Goal: Task Accomplishment & Management: Complete application form

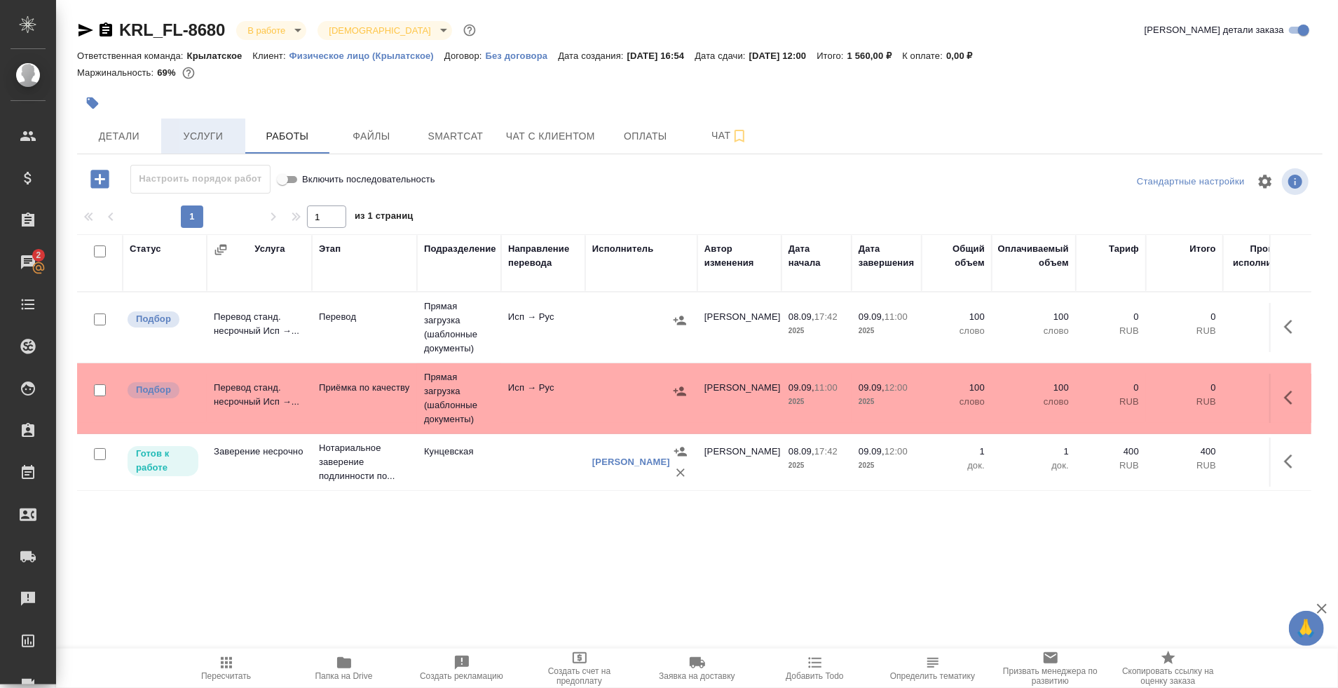
click at [196, 151] on button "Услуги" at bounding box center [203, 135] width 84 height 35
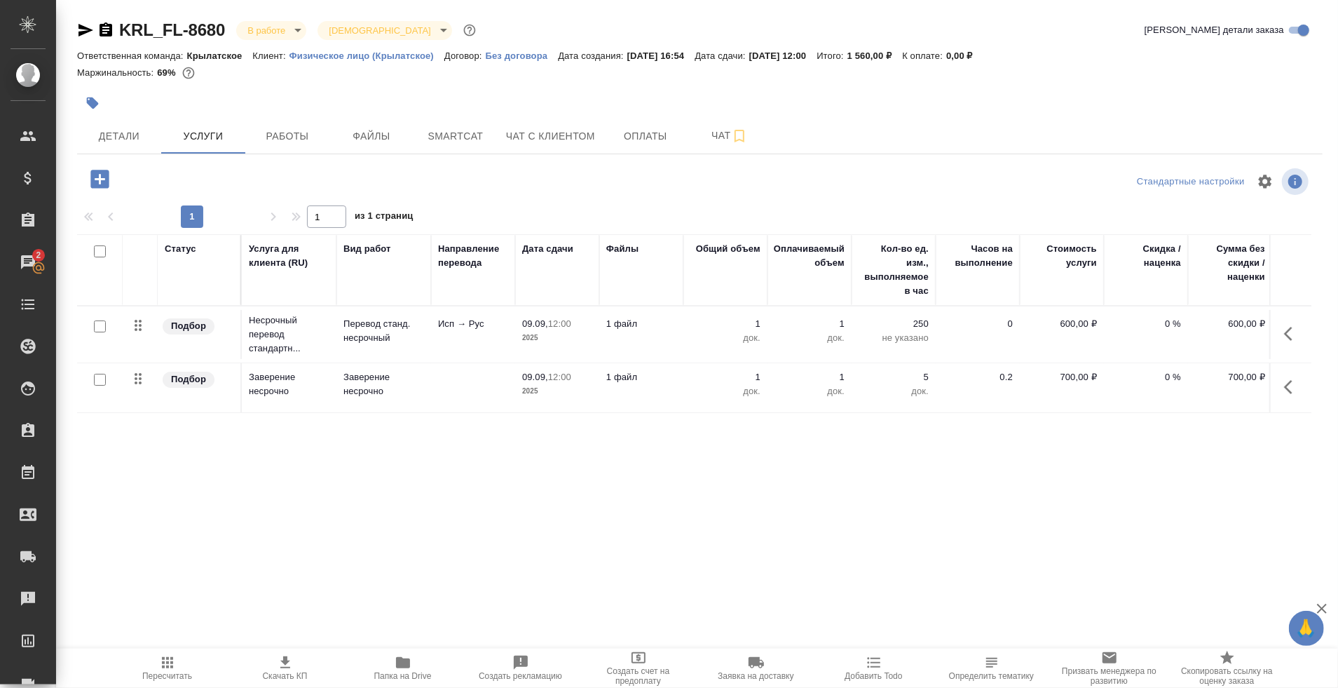
click at [282, 135] on span "Работы" at bounding box center [287, 137] width 67 height 18
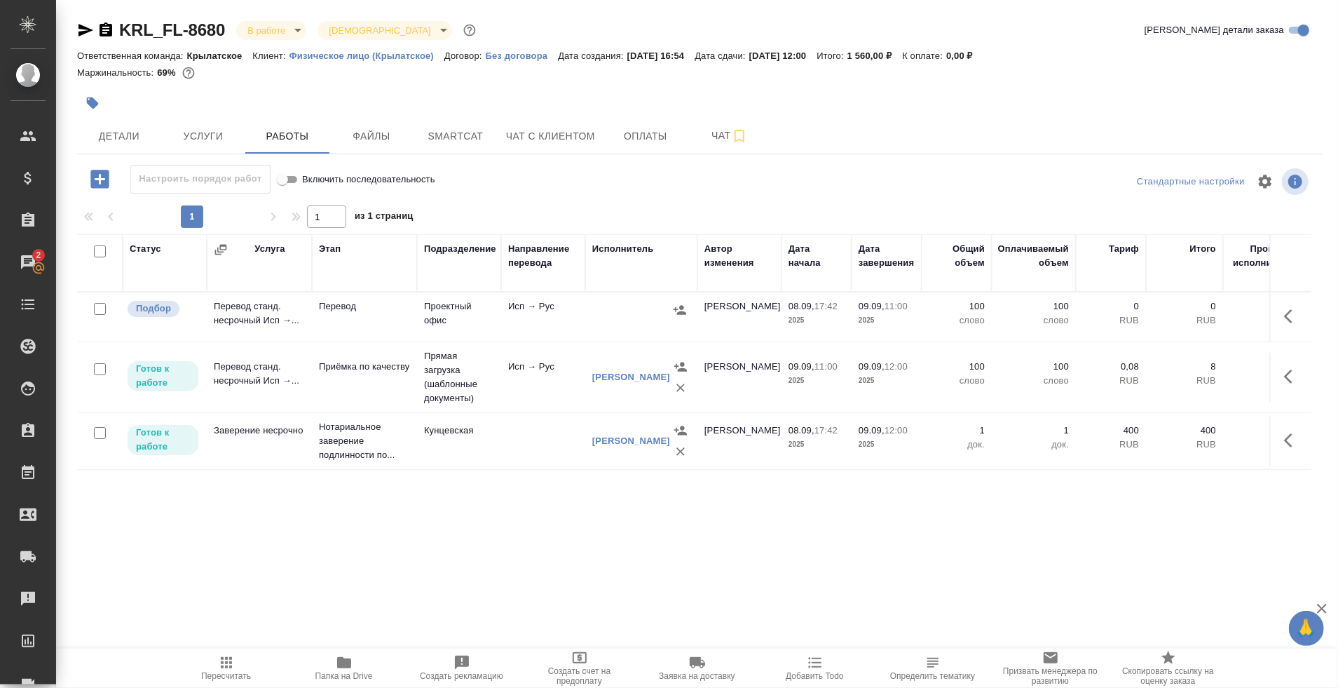
click at [451, 326] on td "Проектный офис" at bounding box center [459, 316] width 84 height 49
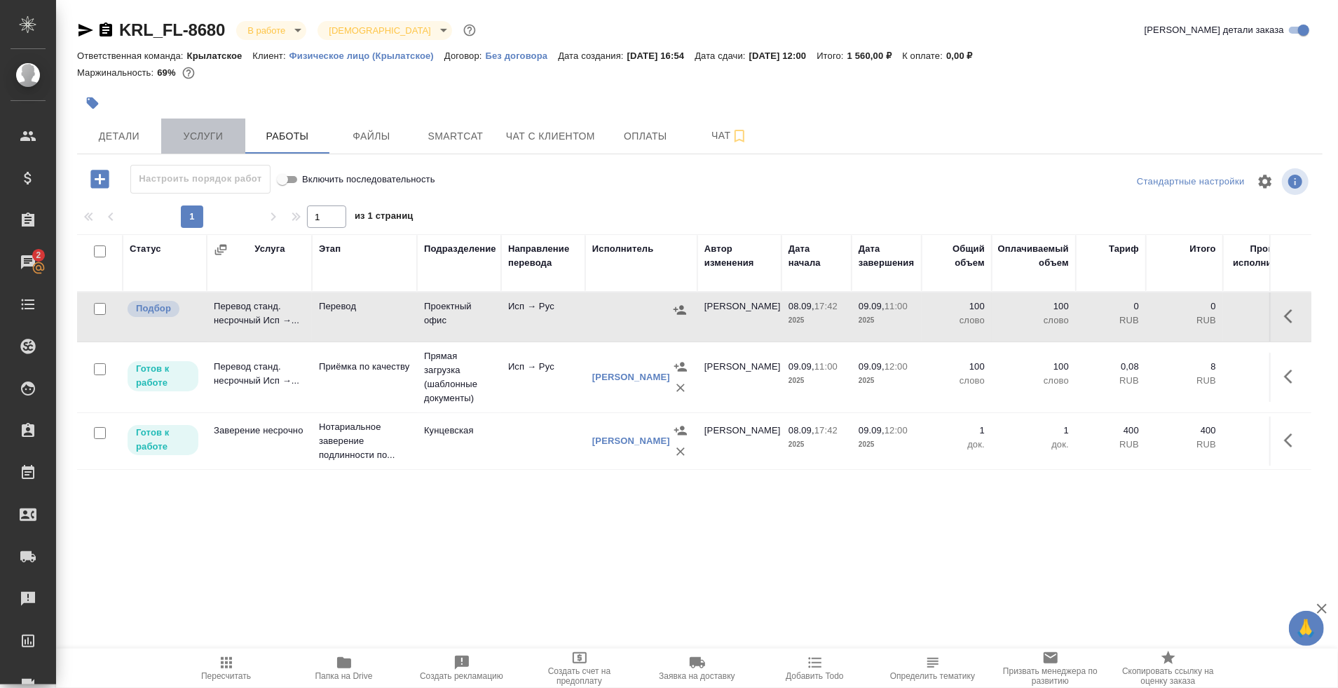
click at [218, 139] on span "Услуги" at bounding box center [203, 137] width 67 height 18
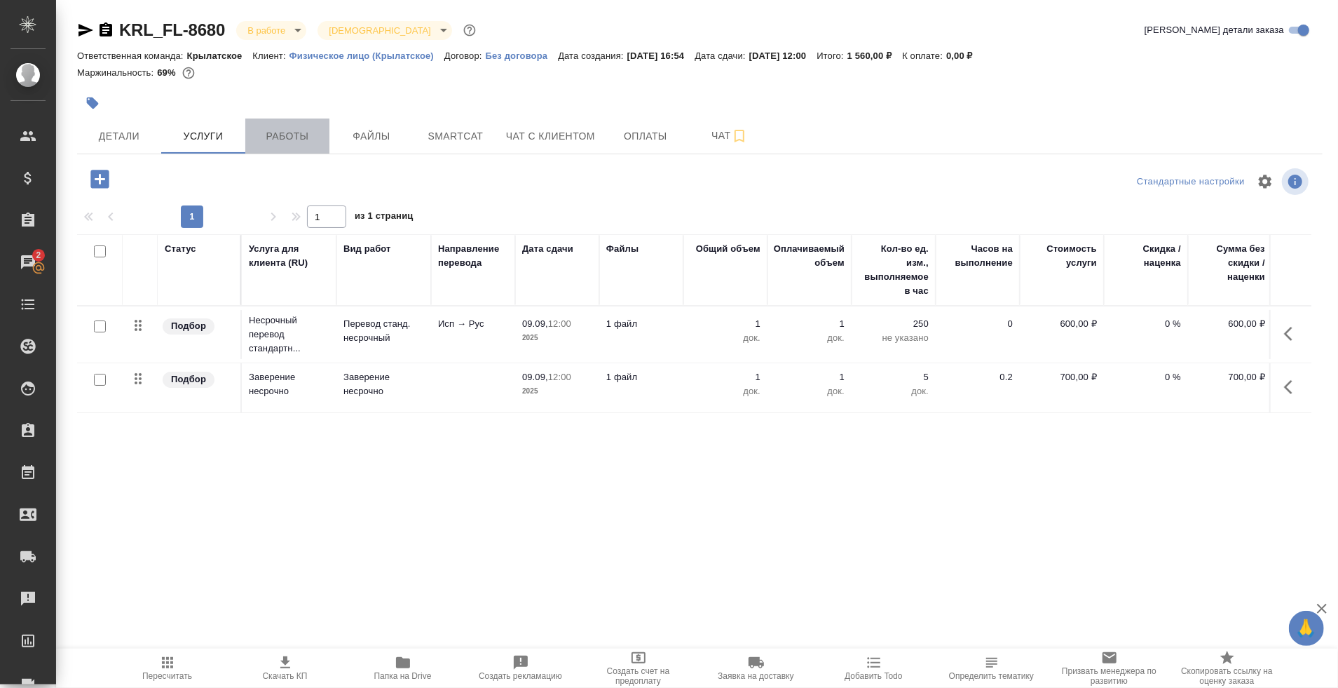
click at [275, 128] on span "Работы" at bounding box center [287, 137] width 67 height 18
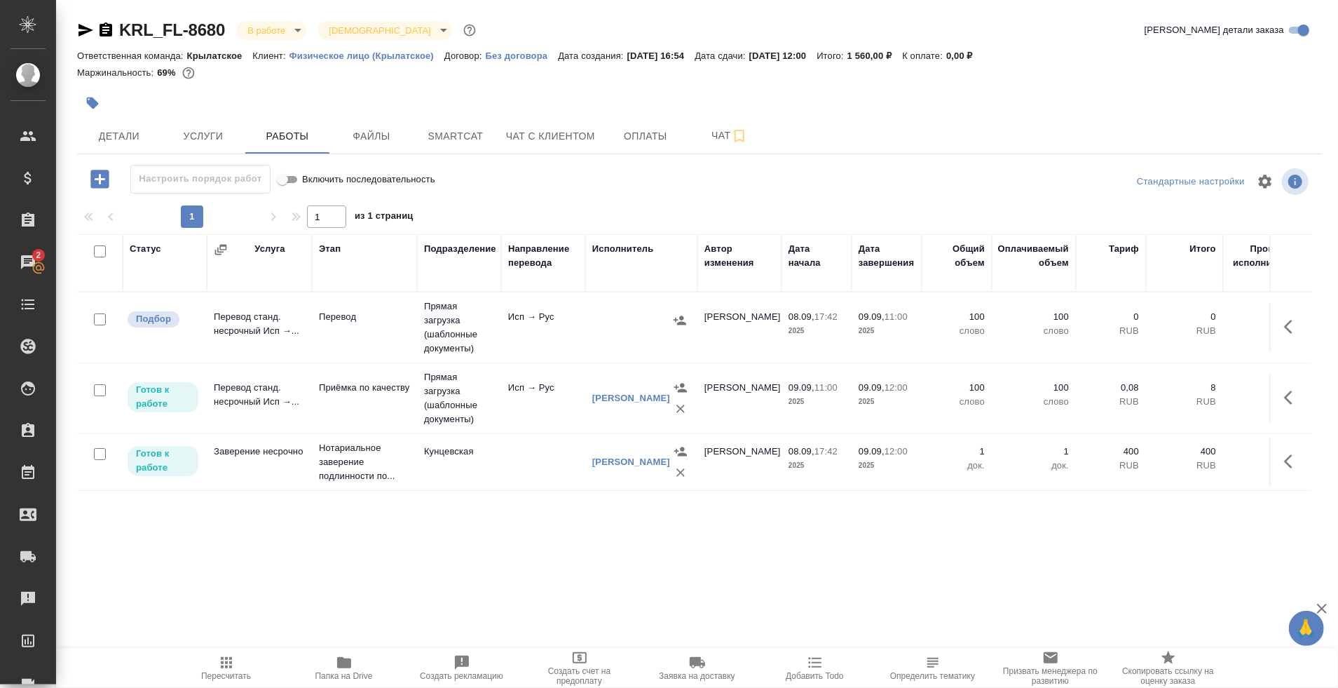
click at [333, 665] on span "Папка на Drive" at bounding box center [344, 667] width 101 height 27
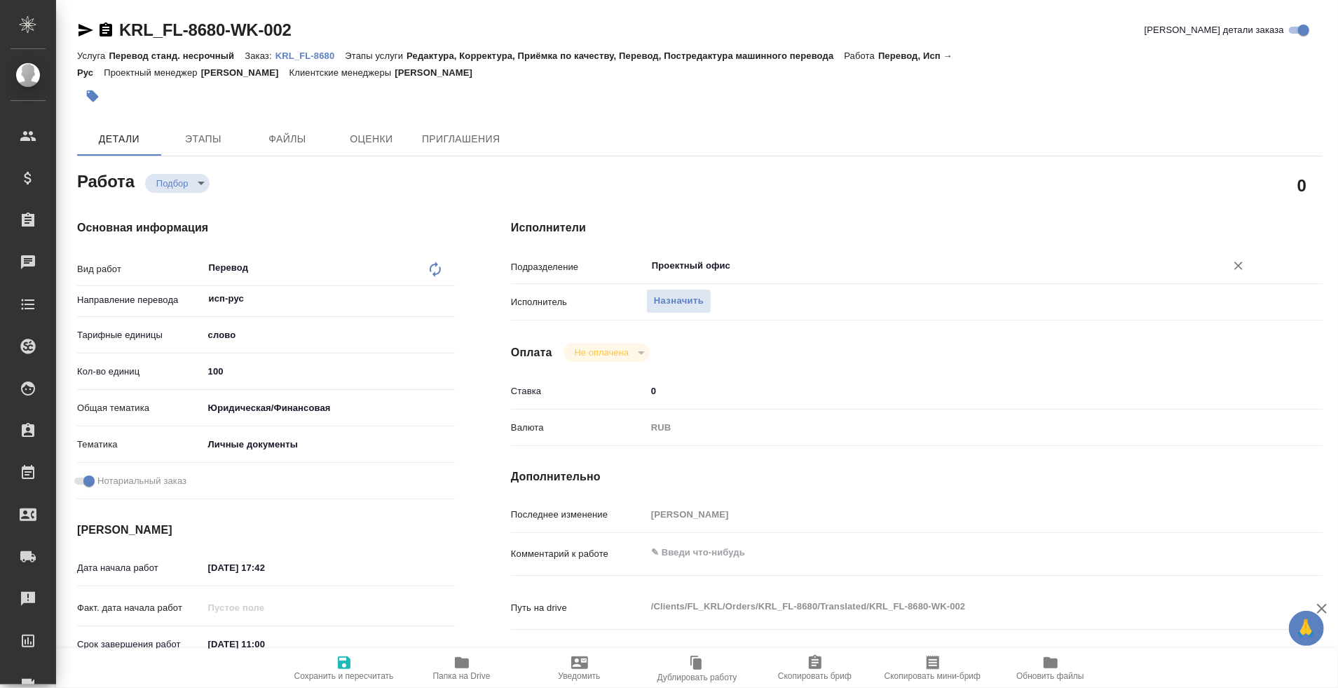
type textarea "x"
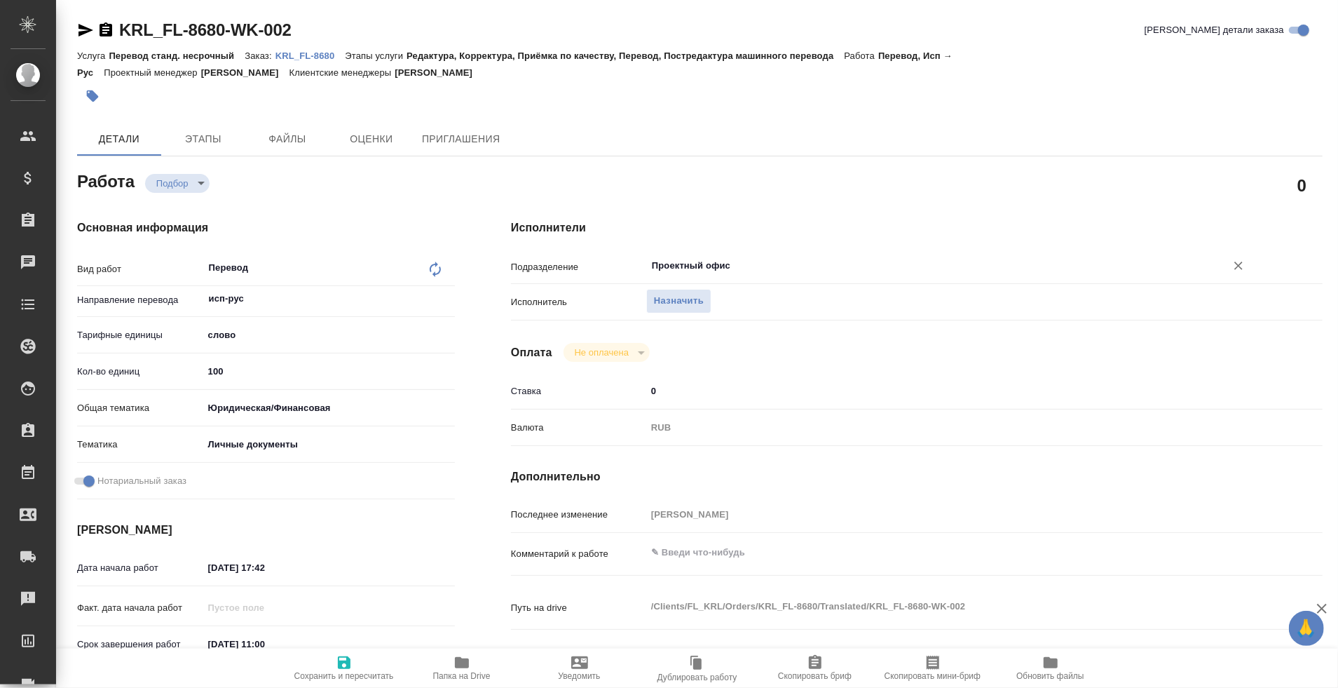
type textarea "x"
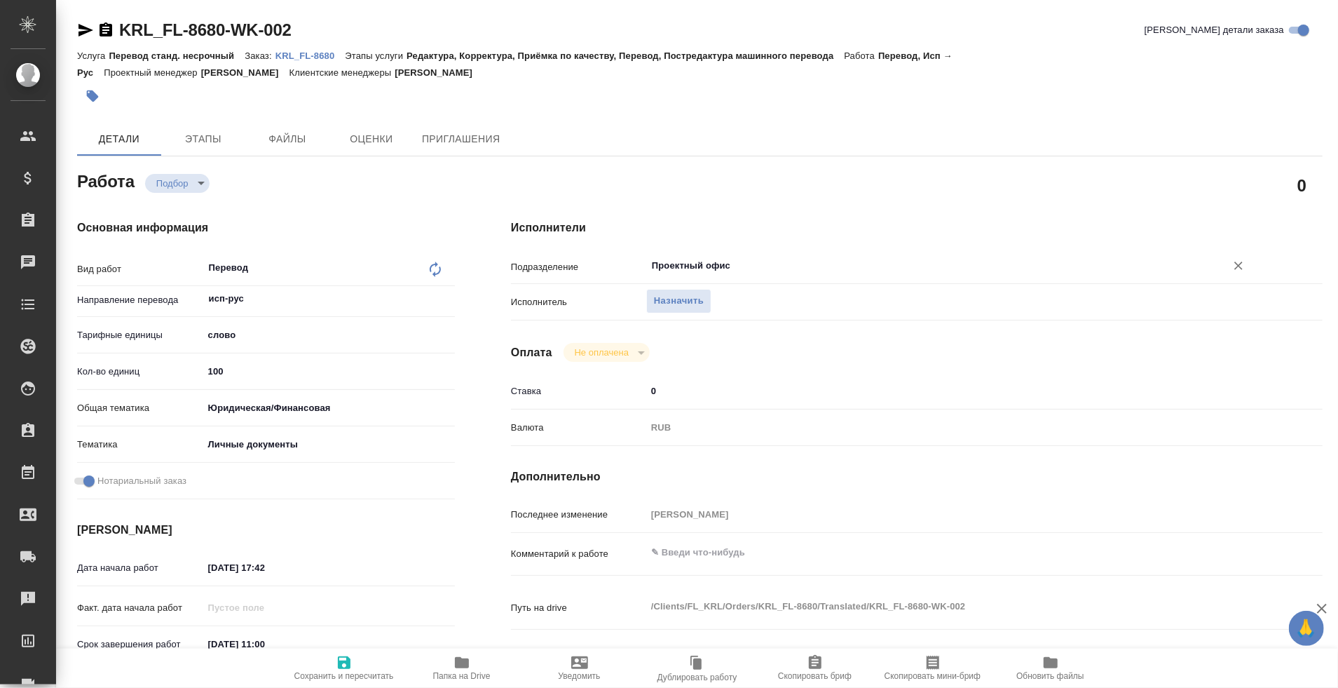
type textarea "x"
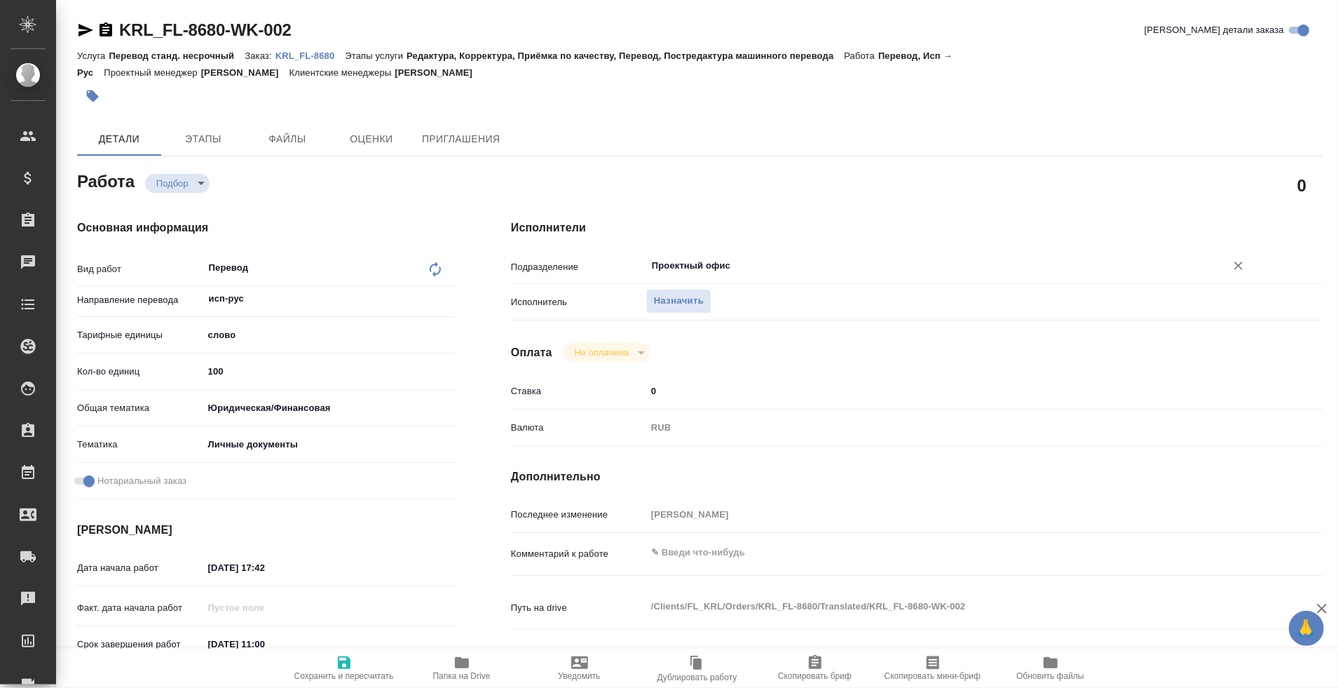
click at [674, 267] on input "Проектный офис" at bounding box center [927, 265] width 554 height 17
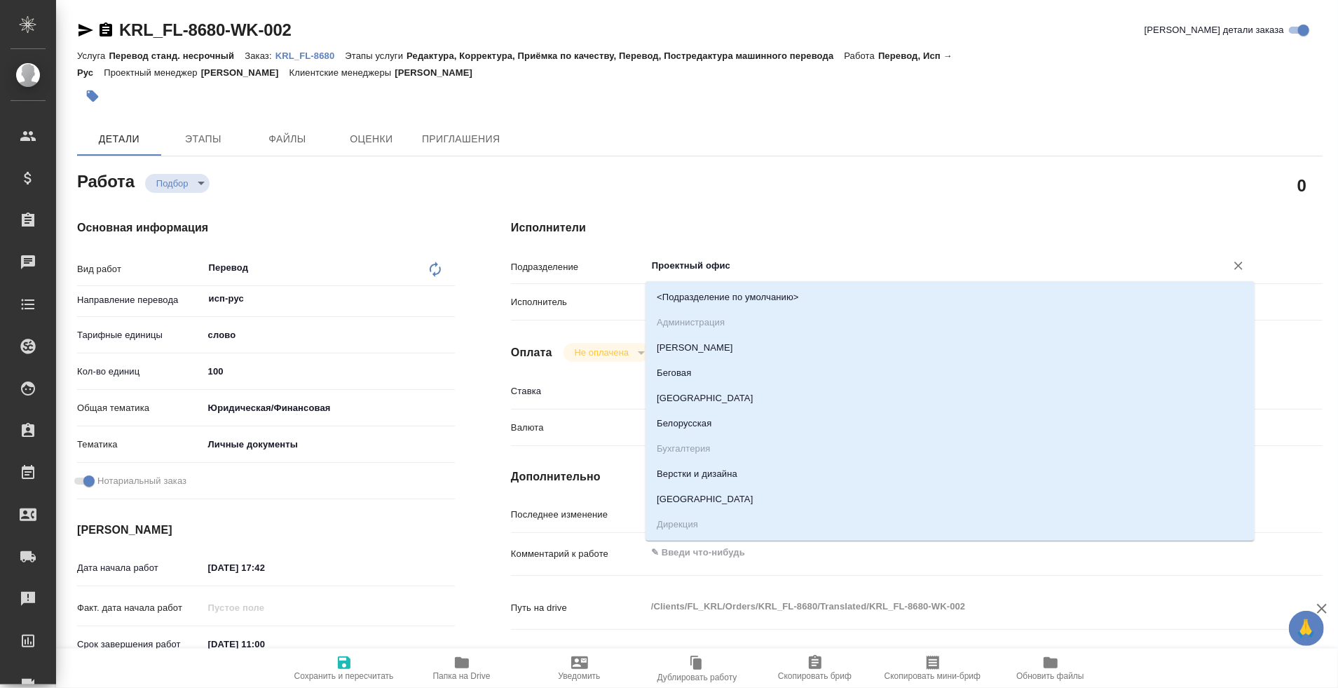
type textarea "x"
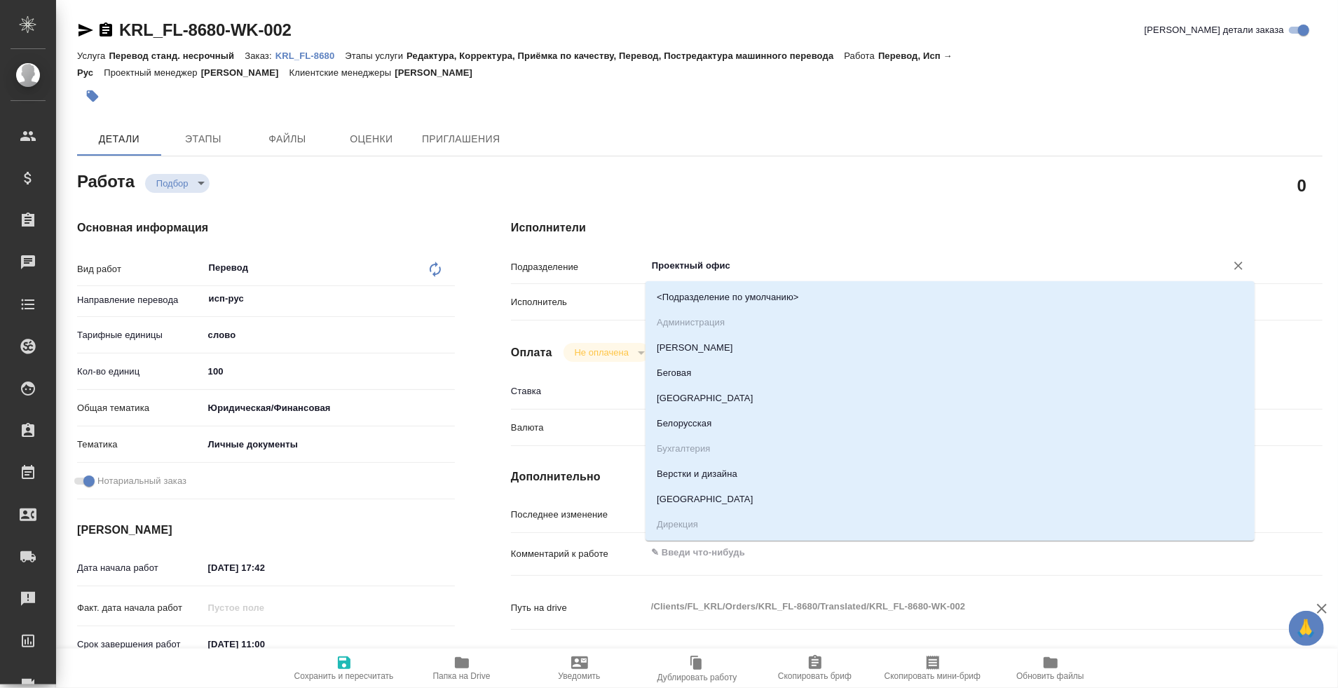
type textarea "x"
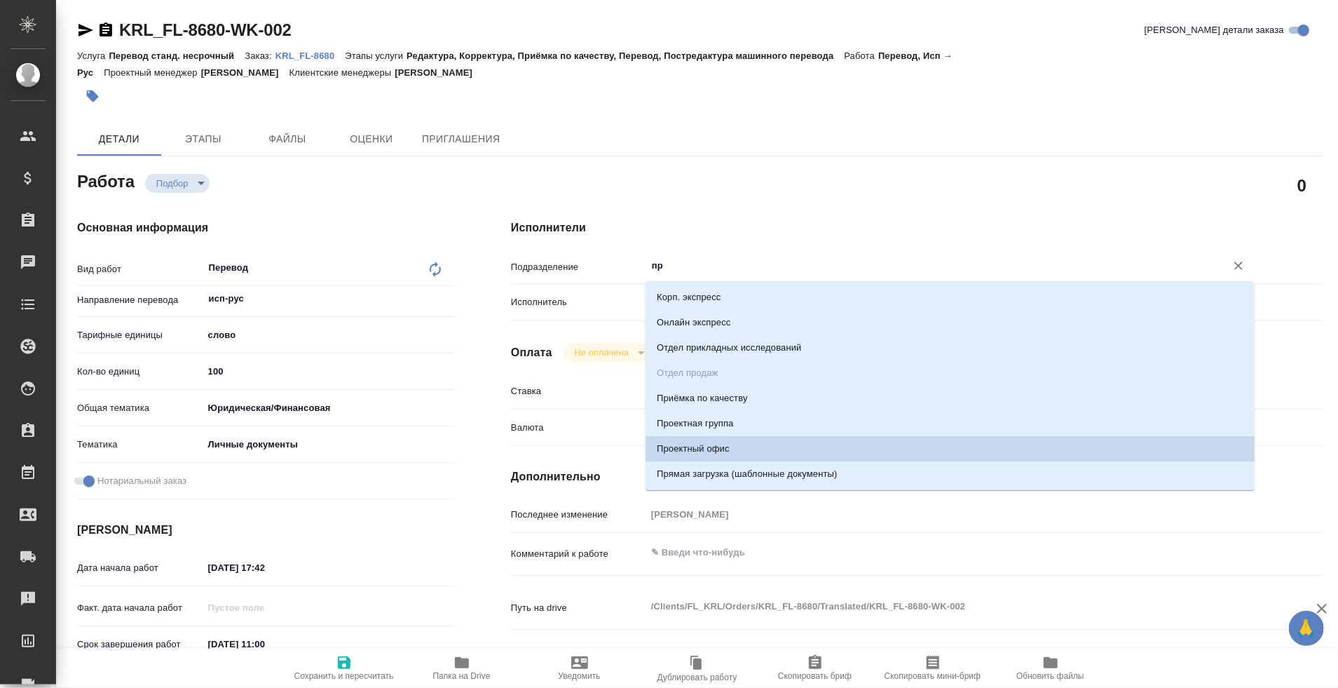
type input "пря"
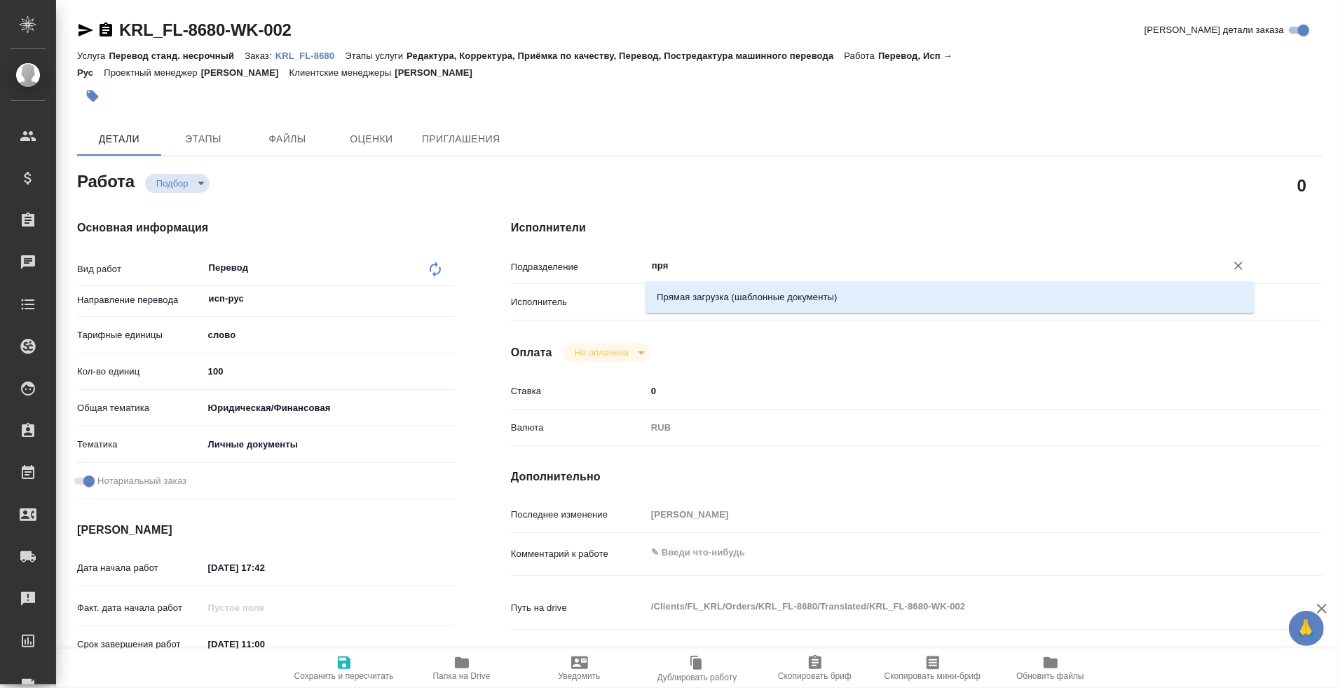
type textarea "x"
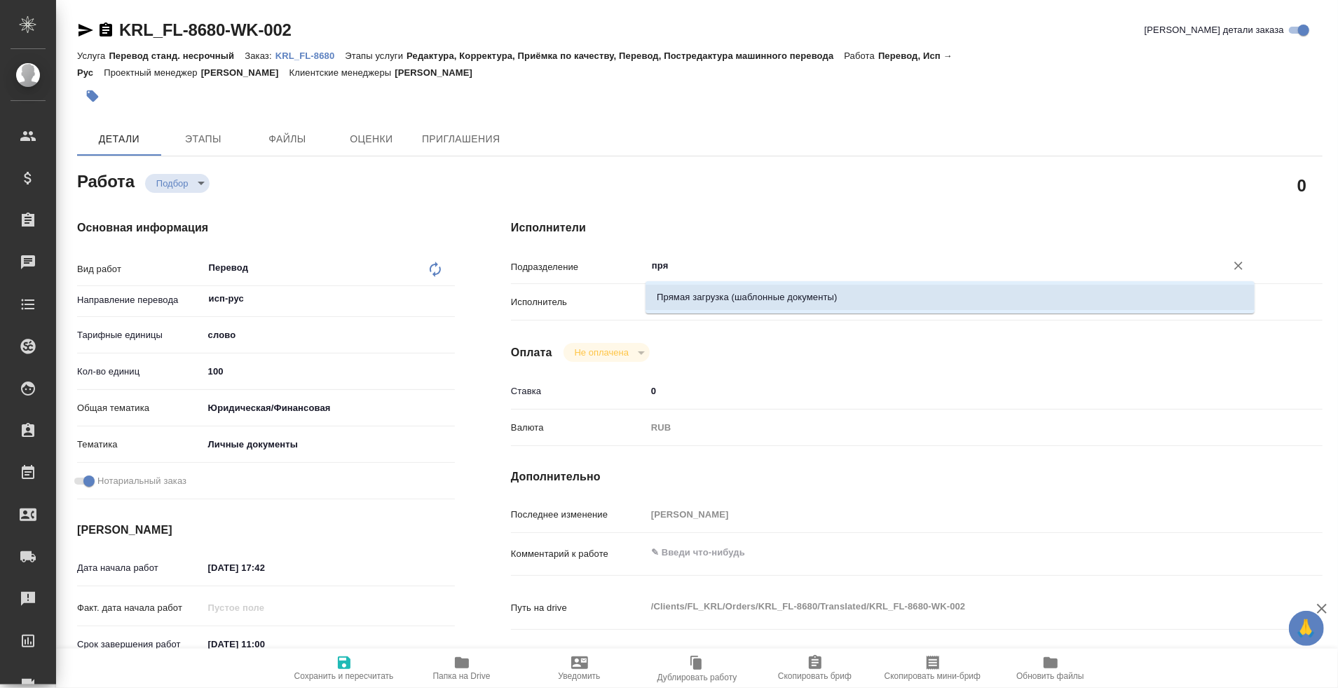
click at [727, 296] on li "Прямая загрузка (шаблонные документы)" at bounding box center [950, 297] width 609 height 25
type textarea "x"
type input "Прямая загрузка (шаблонные документы)"
type textarea "x"
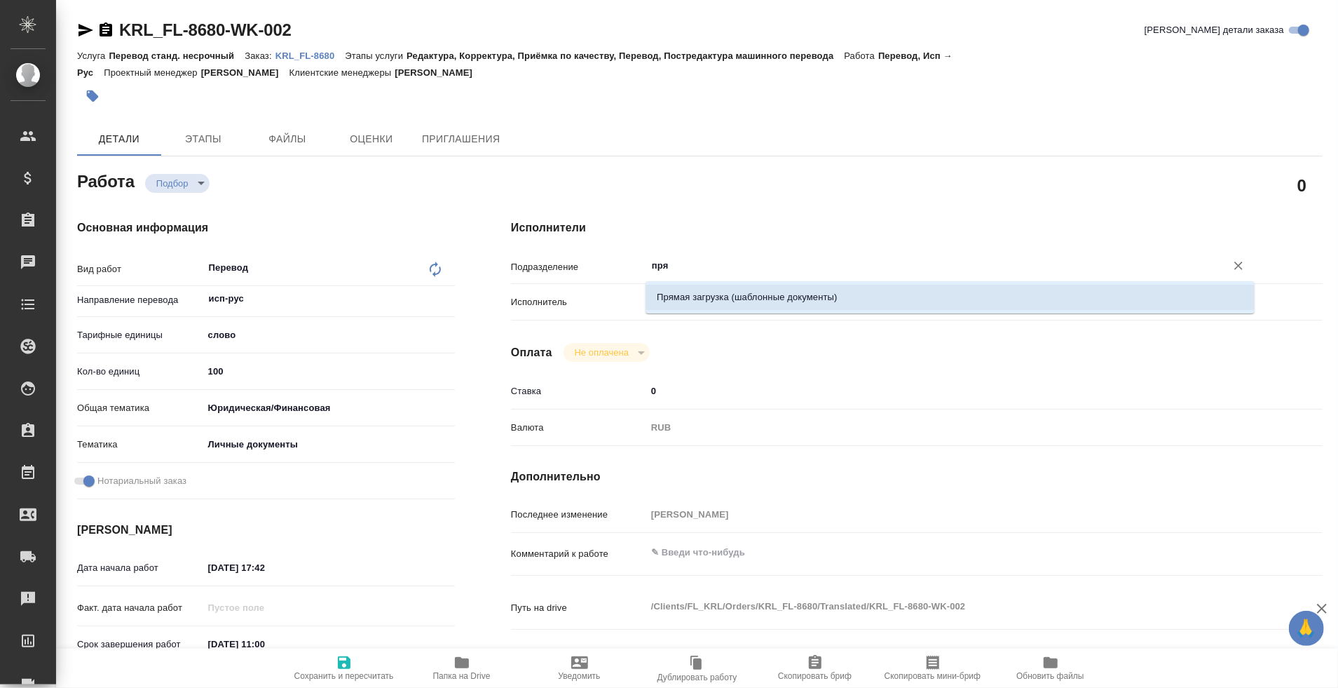
type textarea "x"
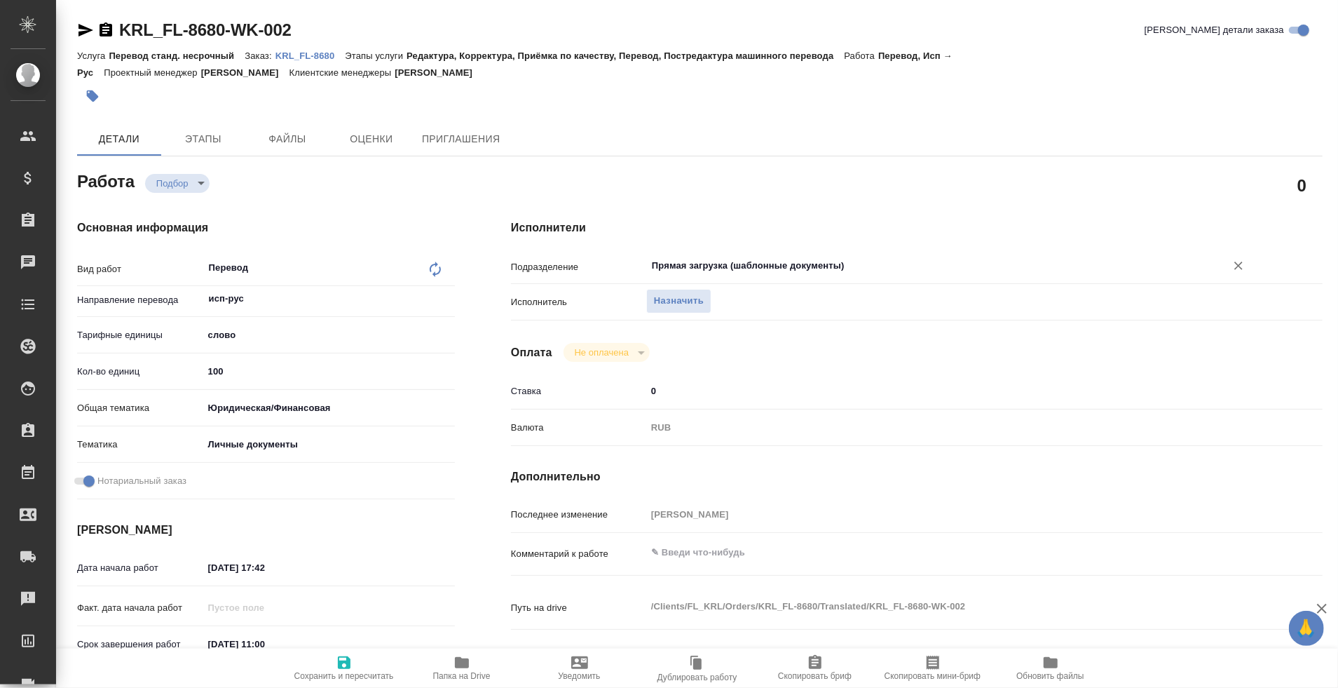
type textarea "x"
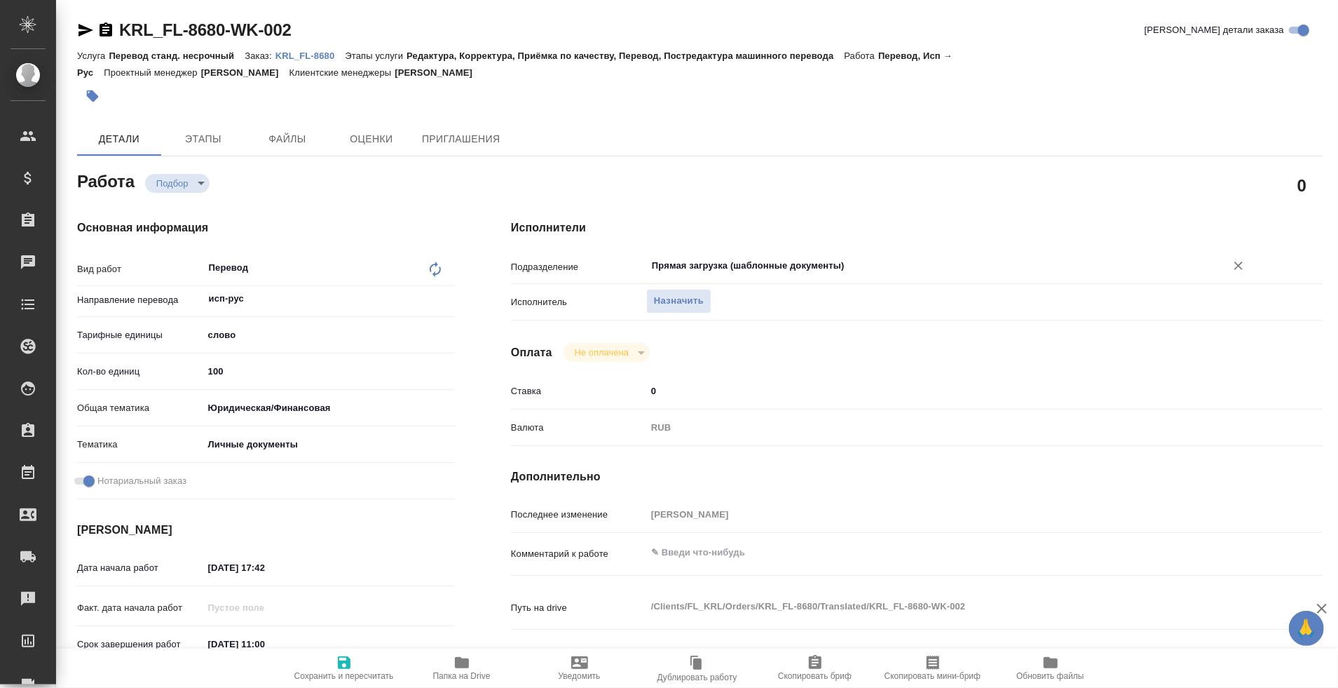
type input "Прямая загрузка (шаблонные документы)"
click at [359, 662] on span "Сохранить и пересчитать" at bounding box center [344, 667] width 101 height 27
type textarea "x"
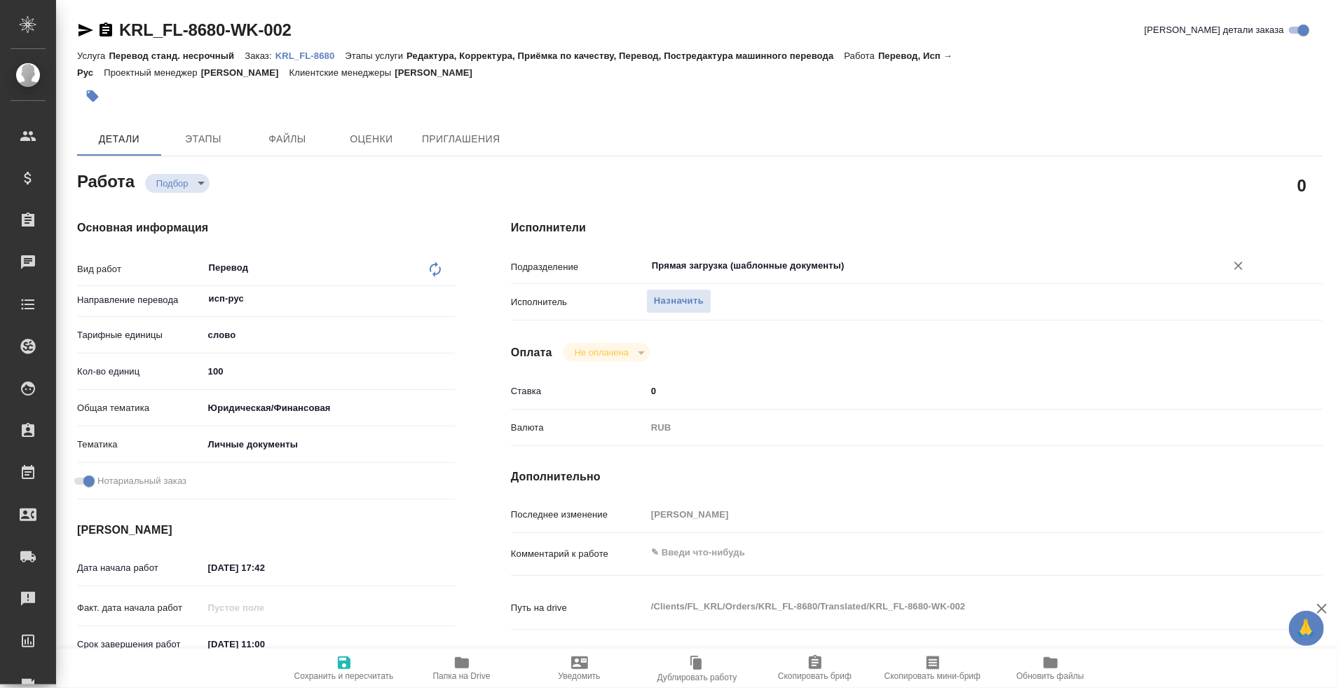
type textarea "x"
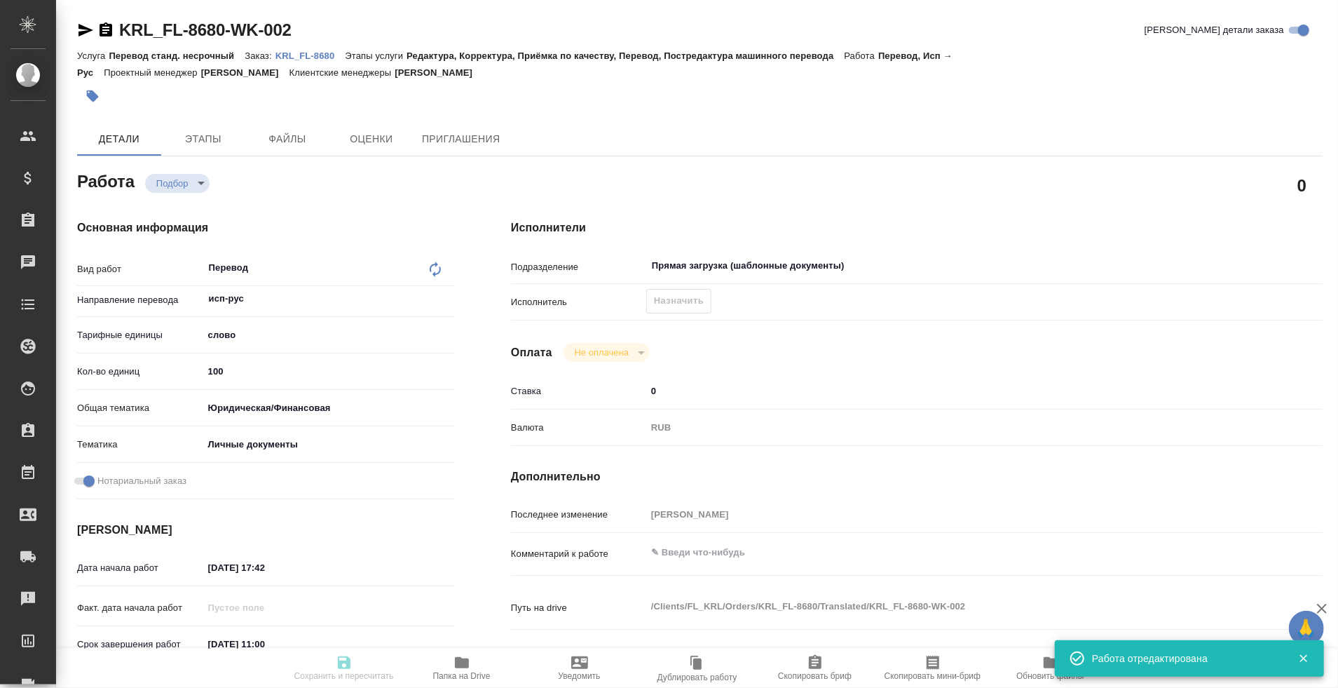
type textarea "x"
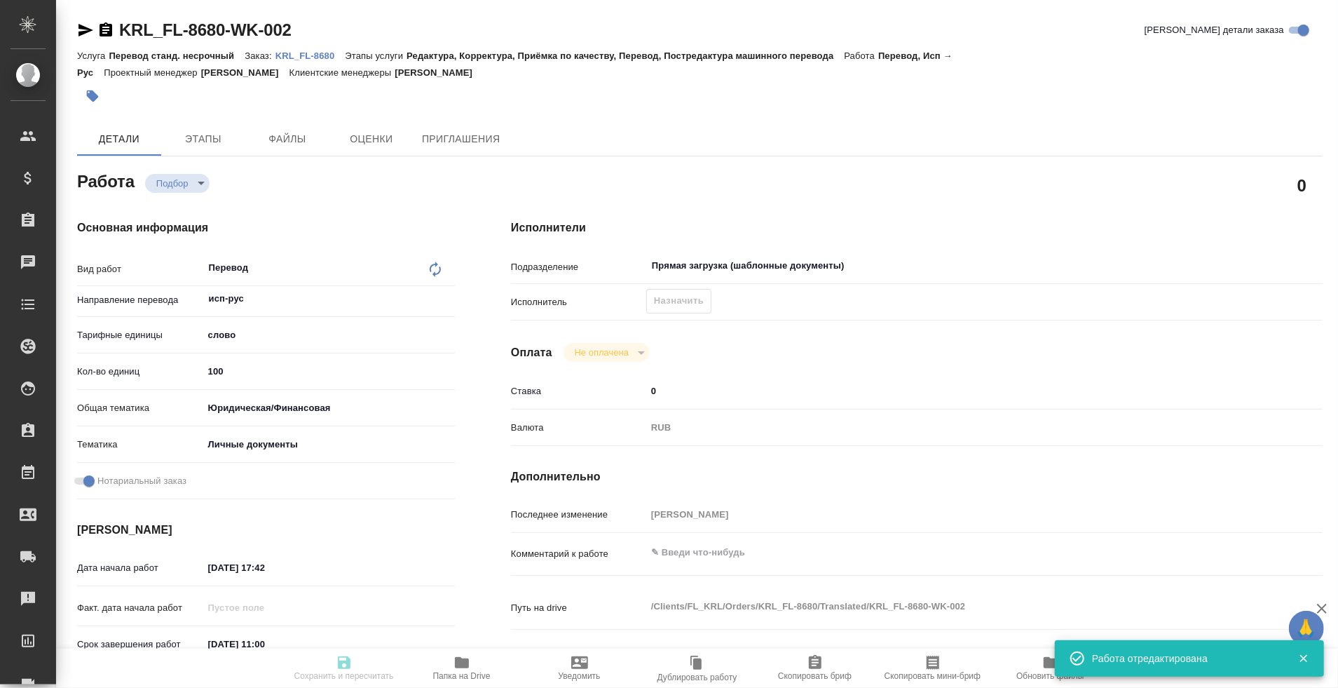
type input "recruiting"
type textarea "Перевод"
type textarea "x"
type input "исп-рус"
type input "5a8b1489cc6b4906c91bfd90"
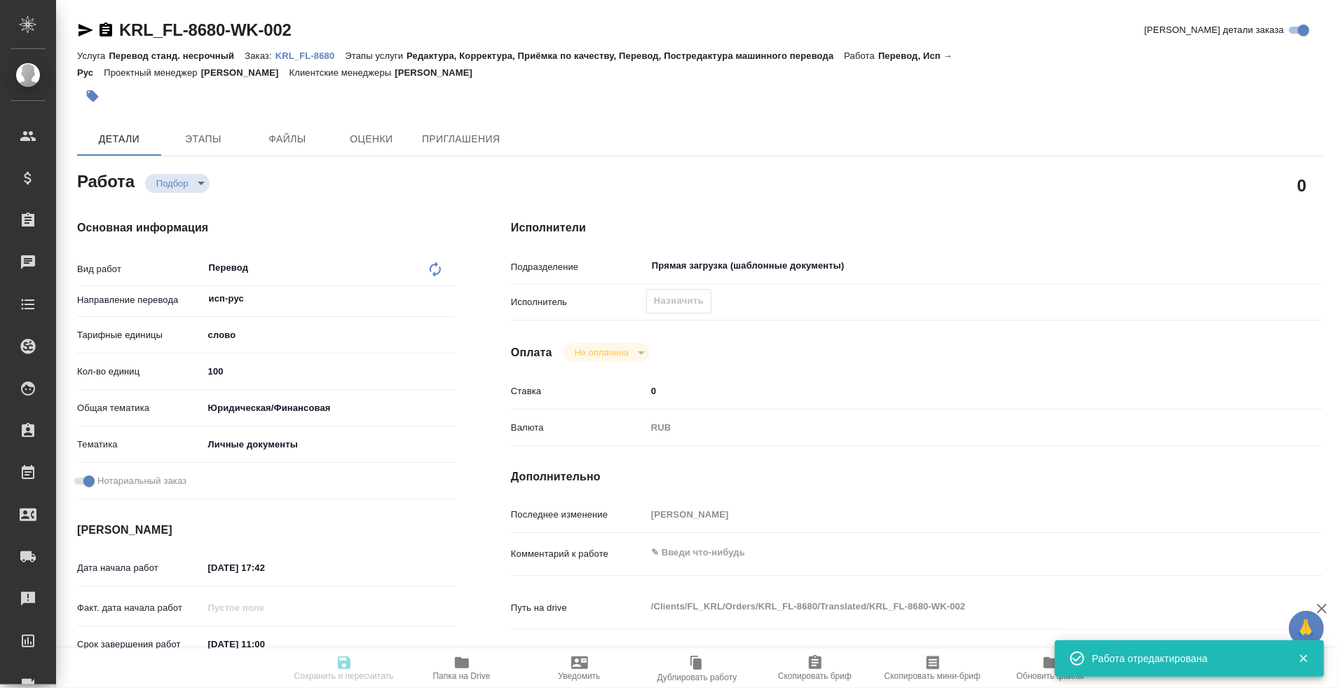
type input "100"
type input "yr-fn"
type input "5a8b8b956a9677013d343cfe"
checkbox input "true"
type input "08.09.2025 17:42"
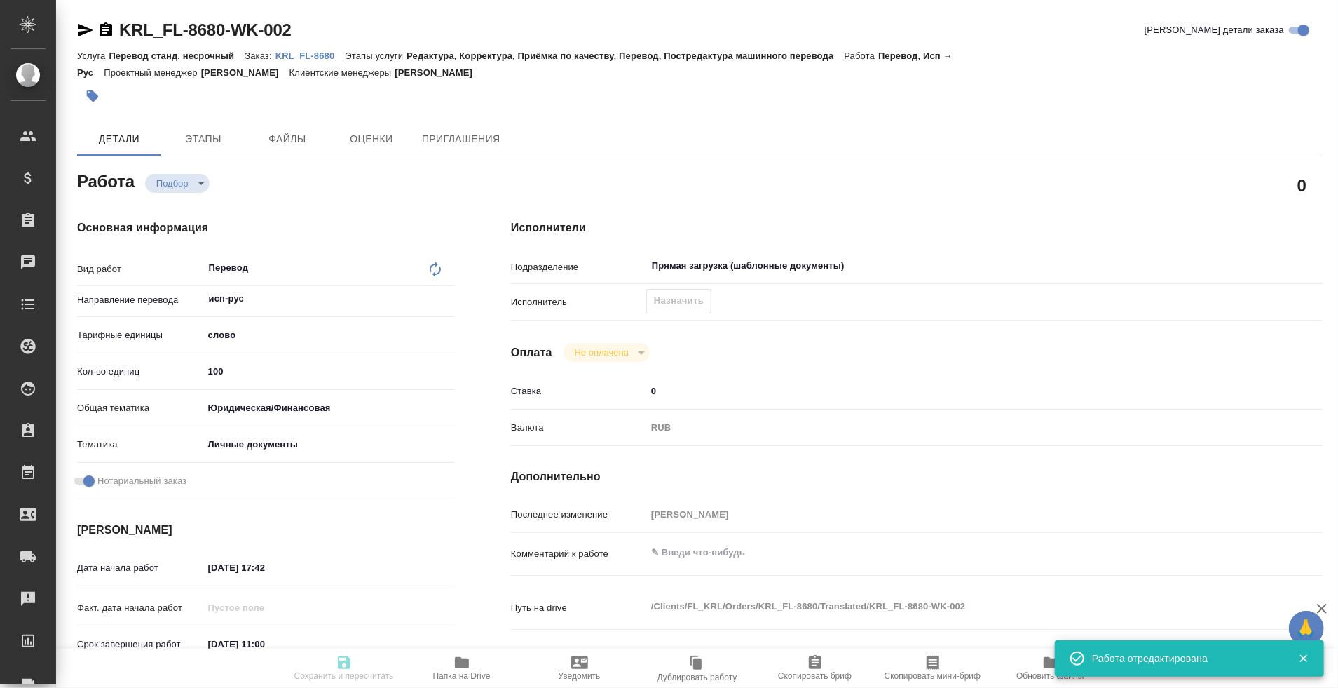
type input "09.09.2025 11:00"
type input "09.09.2025 12:00"
type input "Прямая загрузка (шаблонные документы)"
type input "notPayed"
type input "0"
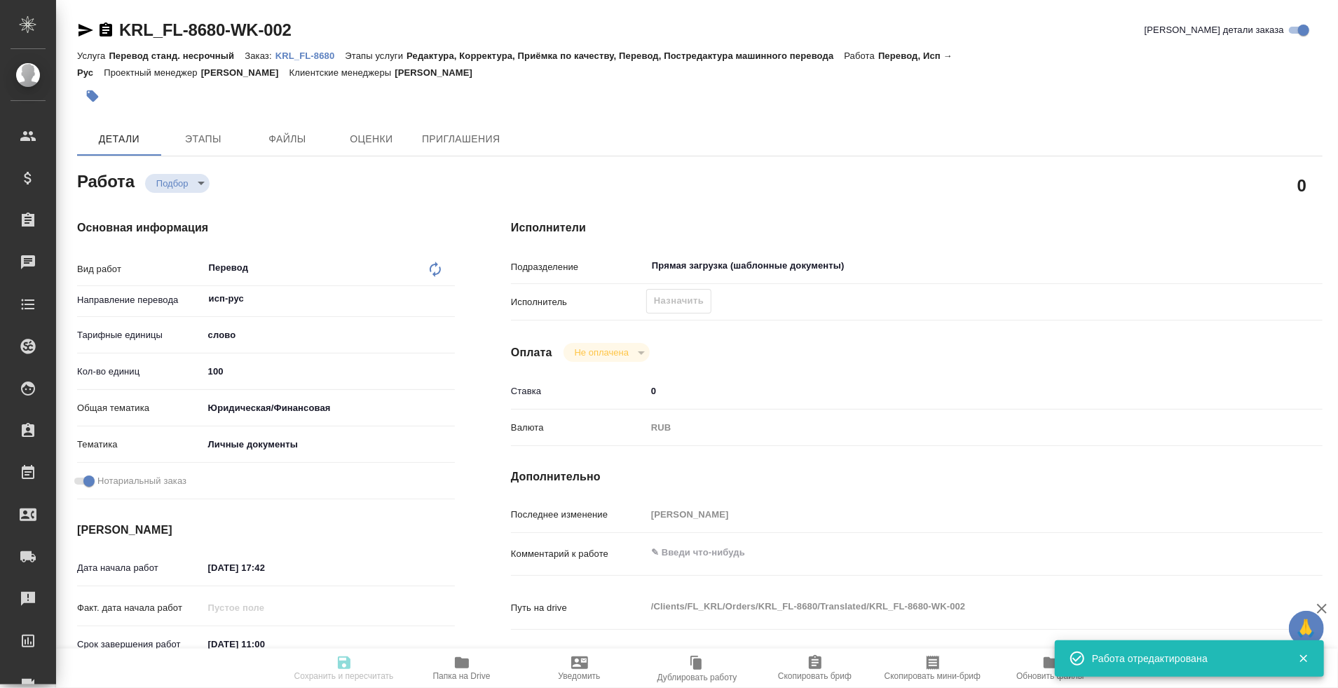
type input "RUB"
type input "[PERSON_NAME]"
type textarea "x"
type textarea "/Clients/FL_KRL/Orders/KRL_FL-8680/Translated/KRL_FL-8680-WK-002"
type textarea "x"
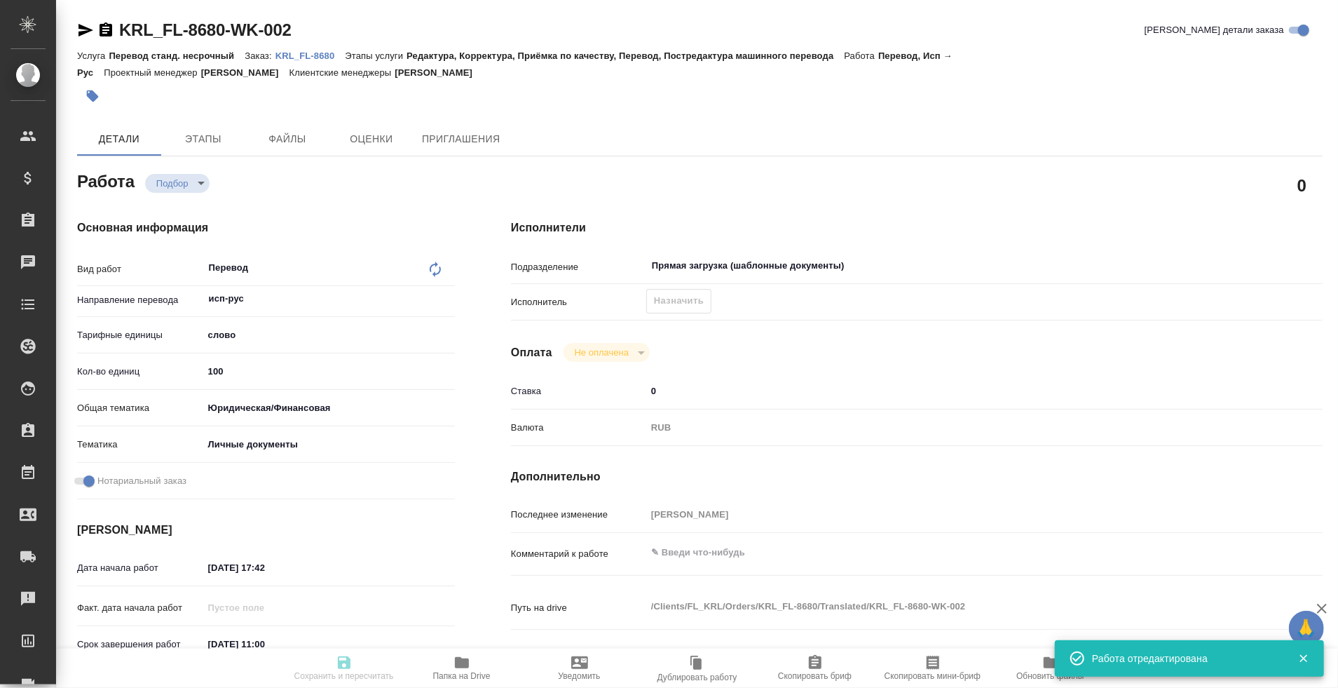
type input "KRL_FL-8680"
type input "Перевод станд. несрочный"
type input "Редактура, Корректура, Приёмка по качеству, Перевод, Постредактура машинного пе…"
type input "[PERSON_NAME]"
type input "/Clients/FL_KRL/Orders/KRL_FL-8680"
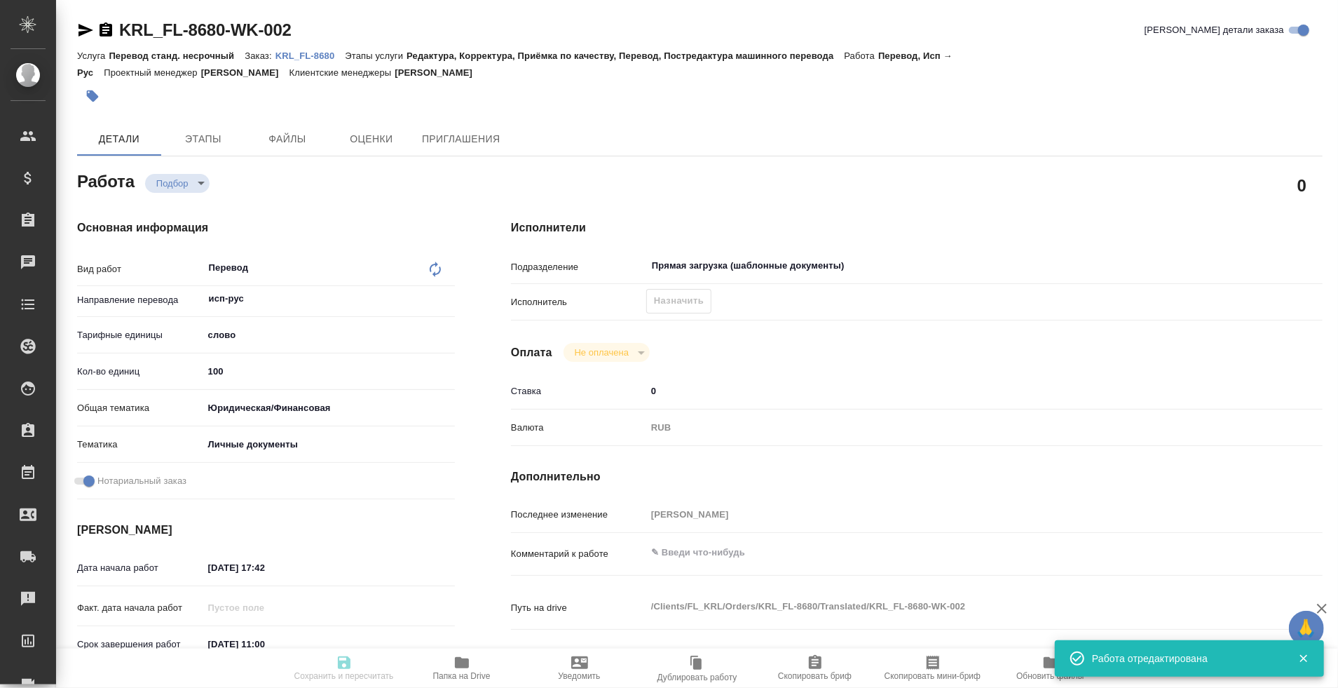
type textarea "x"
type textarea "НОТ Фамилия: ГЕРРА НЕВАРЕС Имя: ХУАН ДИЕГО Перевод для обычного пользования. Ви…"
type textarea "x"
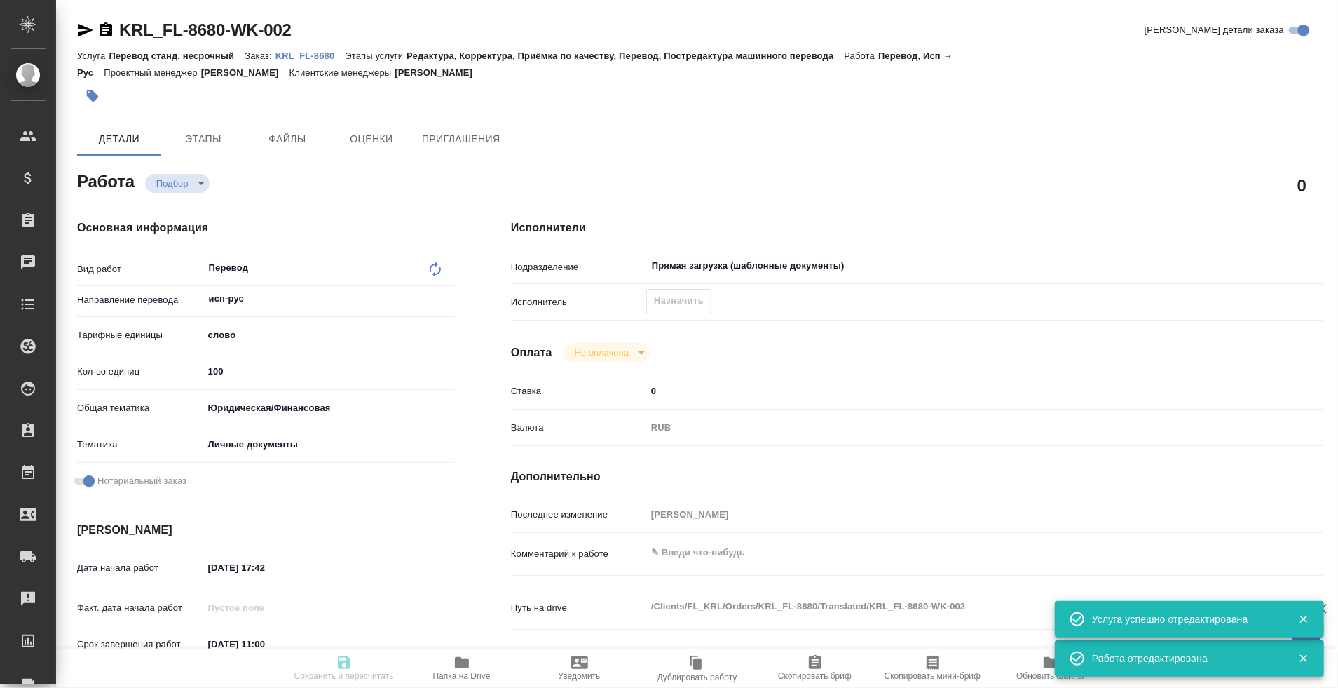
type textarea "x"
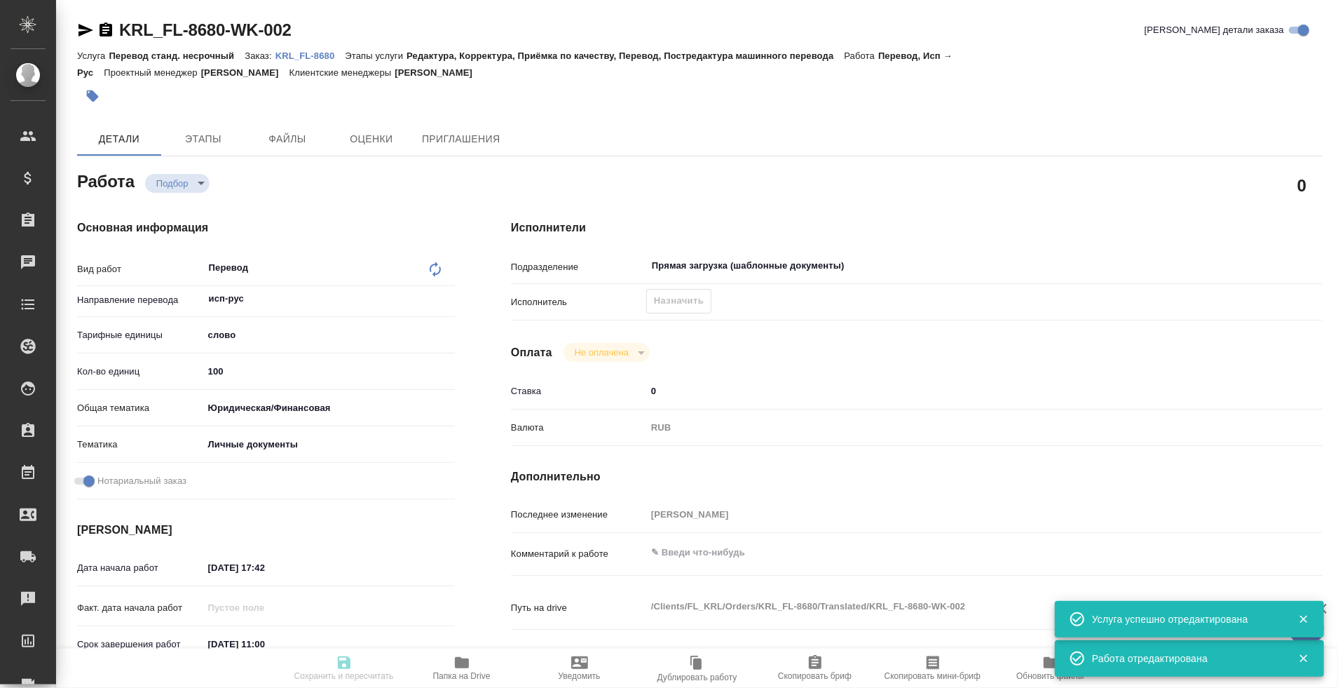
type textarea "x"
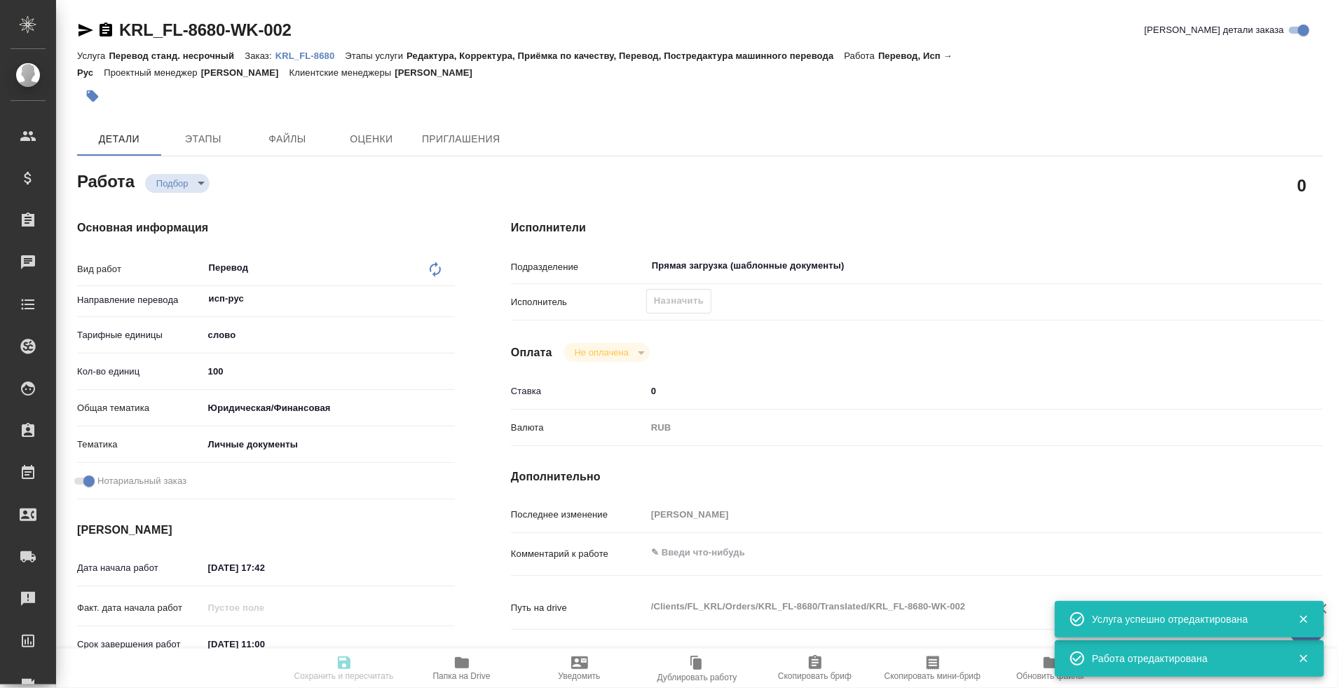
type textarea "x"
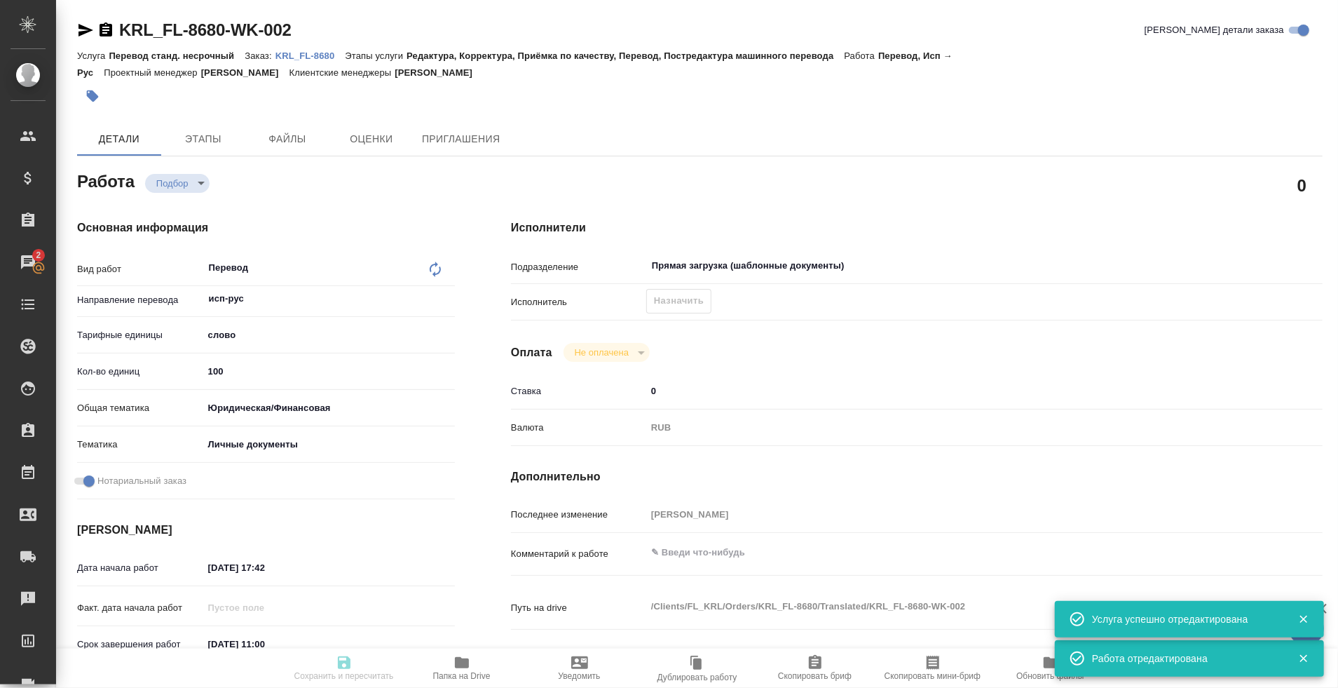
type textarea "x"
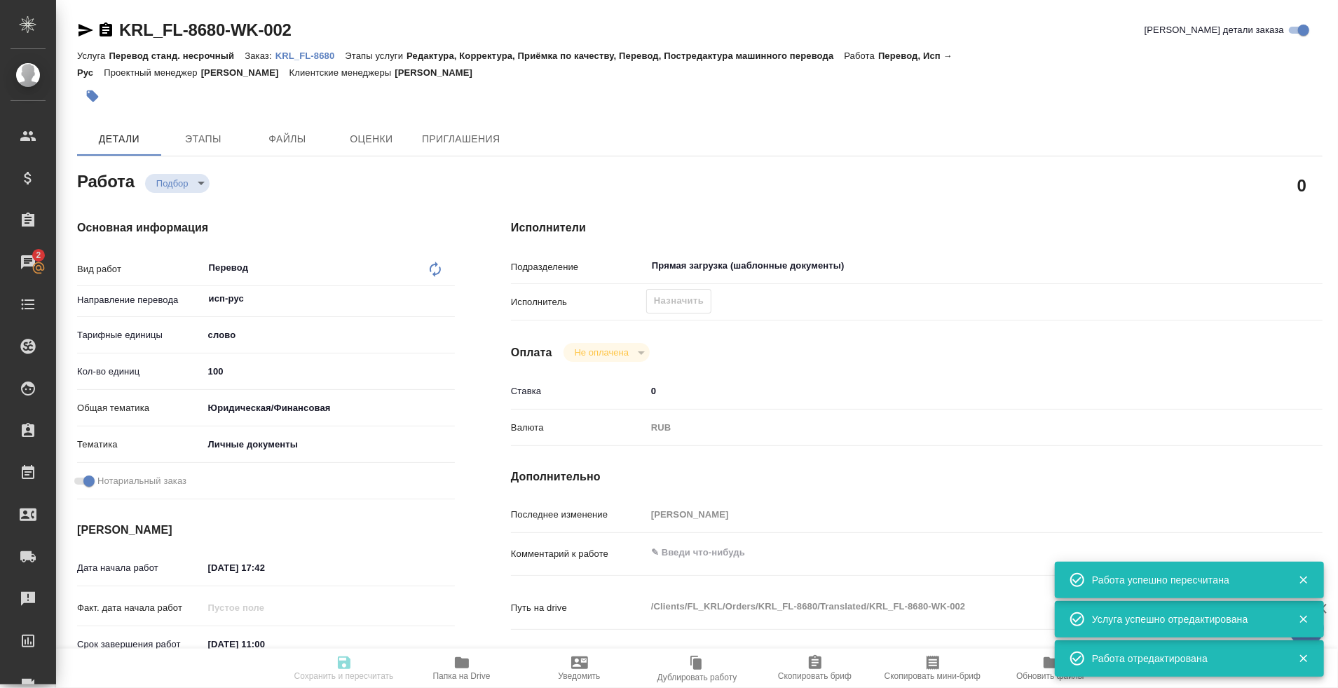
type input "recruiting"
type textarea "Перевод"
type textarea "x"
type input "исп-рус"
type input "5a8b1489cc6b4906c91bfd90"
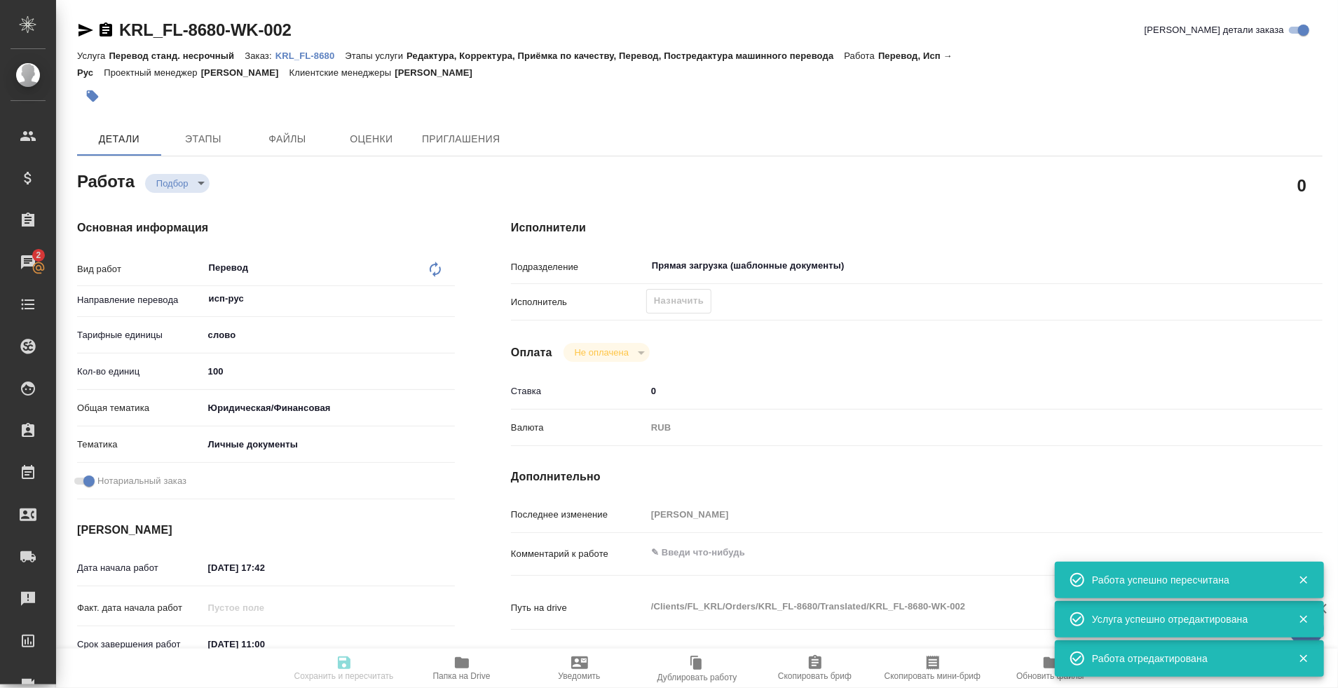
type input "100"
type input "yr-fn"
type input "5a8b8b956a9677013d343cfe"
checkbox input "true"
type input "08.09.2025 17:42"
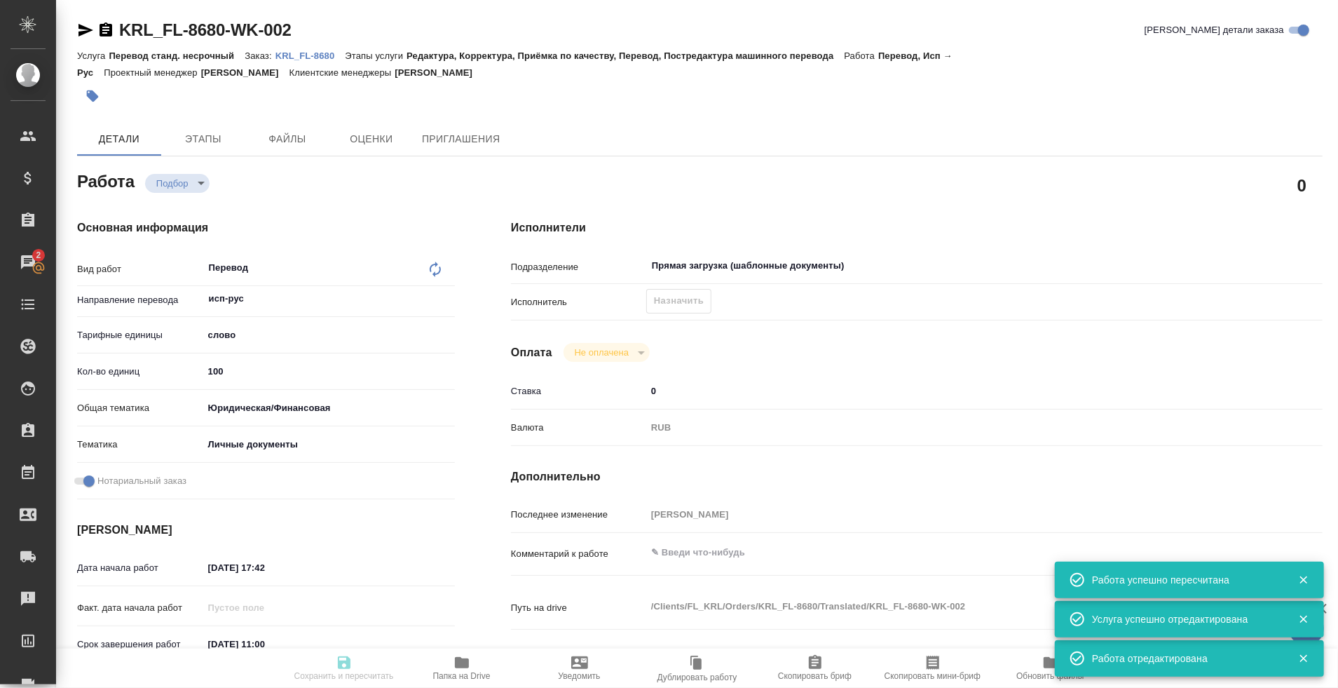
type input "09.09.2025 11:00"
type input "09.09.2025 12:00"
type input "Прямая загрузка (шаблонные документы)"
type input "notPayed"
type input "0"
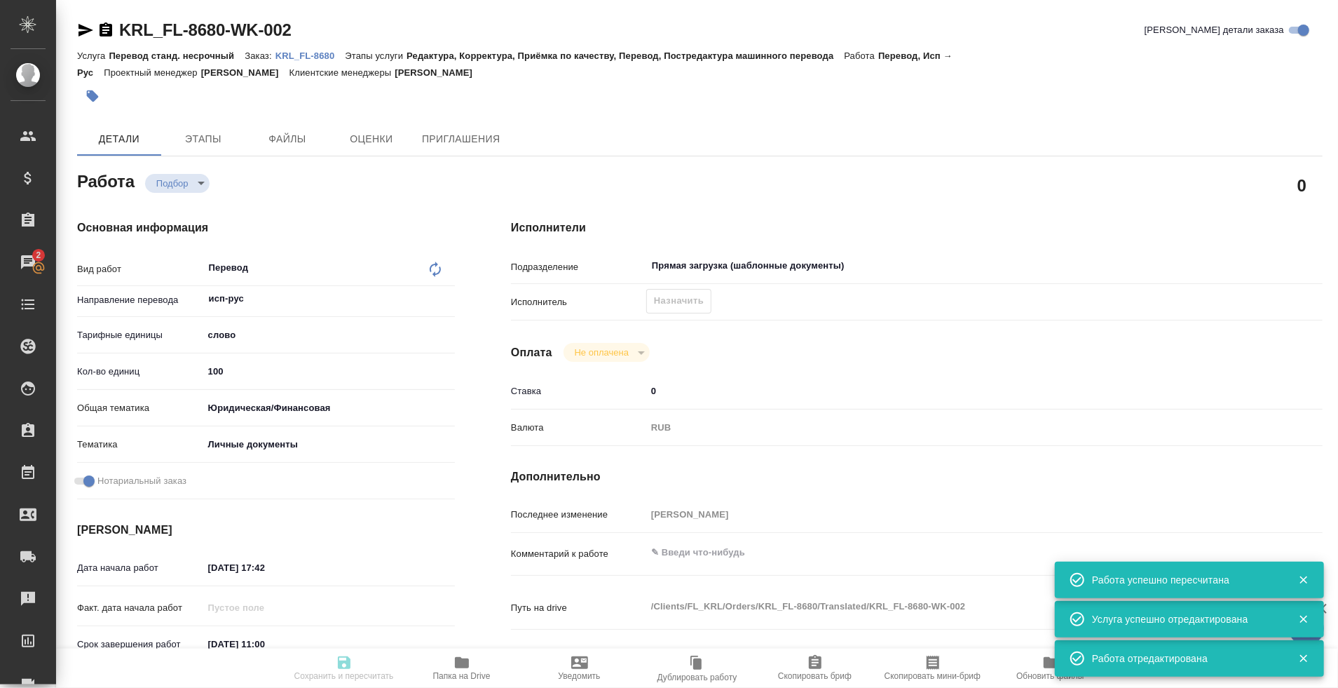
type input "RUB"
type input "[PERSON_NAME]"
type textarea "x"
type textarea "/Clients/FL_KRL/Orders/KRL_FL-8680/Translated/KRL_FL-8680-WK-002"
type textarea "x"
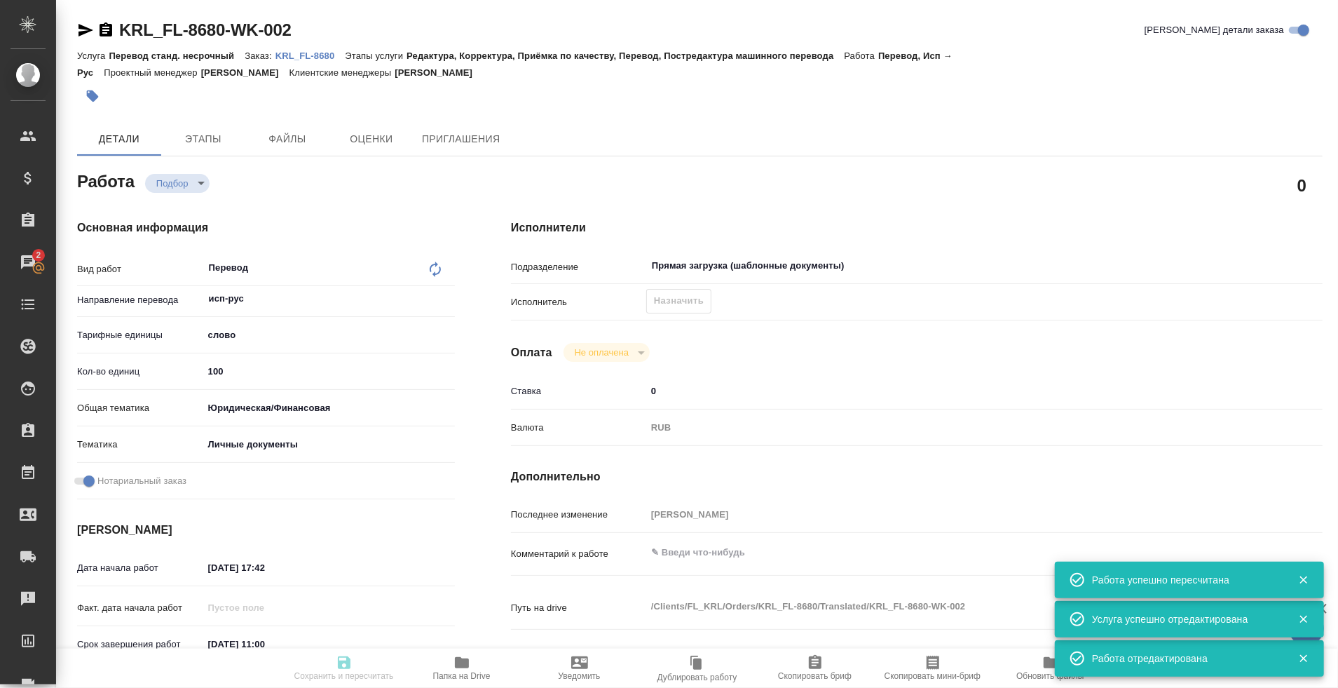
type input "KRL_FL-8680"
type input "Перевод станд. несрочный"
type input "Редактура, Корректура, Приёмка по качеству, Перевод, Постредактура машинного пе…"
type input "[PERSON_NAME]"
type input "/Clients/FL_KRL/Orders/KRL_FL-8680"
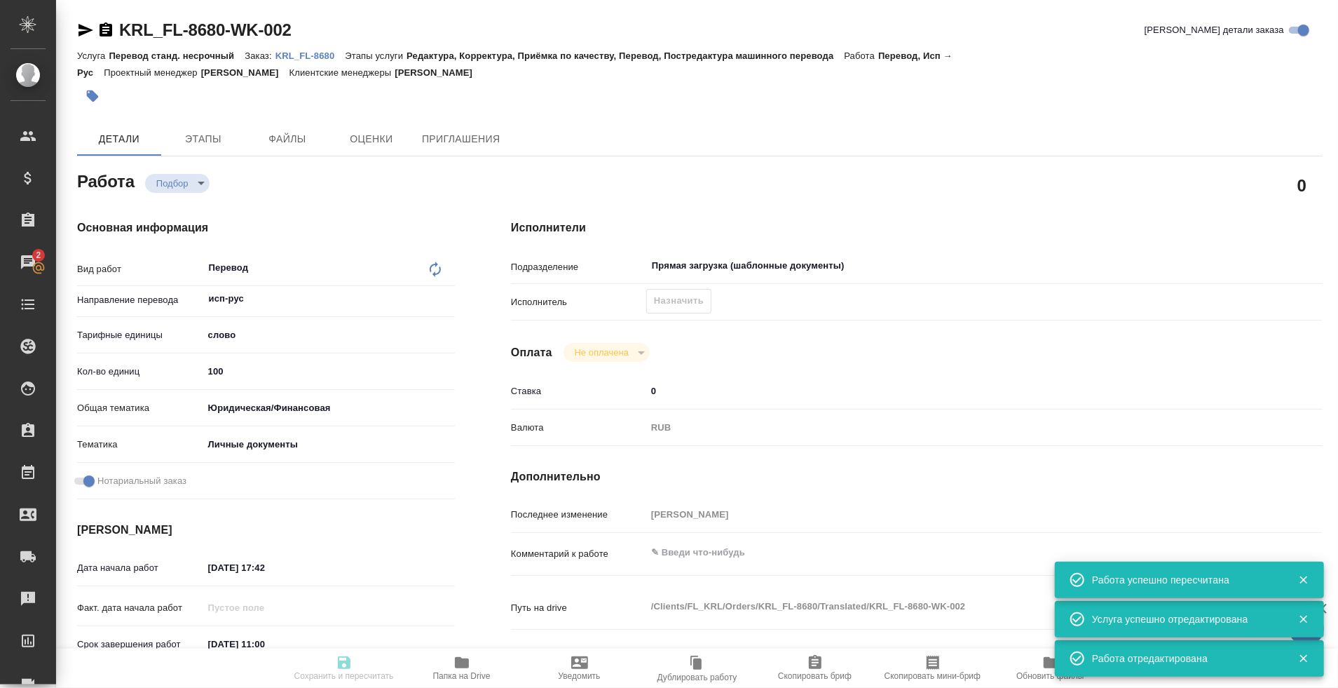
type textarea "x"
type textarea "НОТ Фамилия: ГЕРРА НЕВАРЕС Имя: ХУАН ДИЕГО Перевод для обычного пользования. Ви…"
type textarea "x"
